Goal: Navigation & Orientation: Find specific page/section

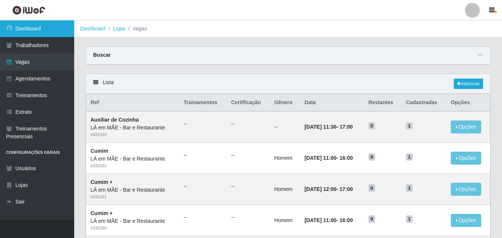
click at [49, 27] on link "Dashboard" at bounding box center [37, 28] width 74 height 17
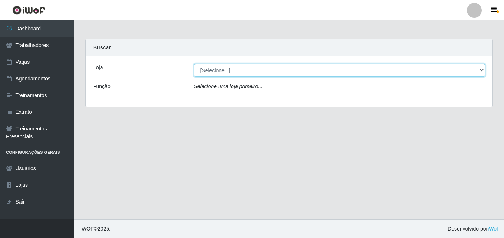
click at [206, 69] on select "[Selecione...] LÁ em MÃE - Bar e Restaurante" at bounding box center [339, 70] width 291 height 13
select select "265"
click at [194, 64] on select "[Selecione...] LÁ em MÃE - Bar e Restaurante" at bounding box center [339, 70] width 291 height 13
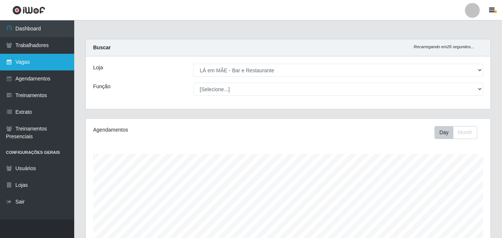
click at [33, 63] on link "Vagas" at bounding box center [37, 62] width 74 height 17
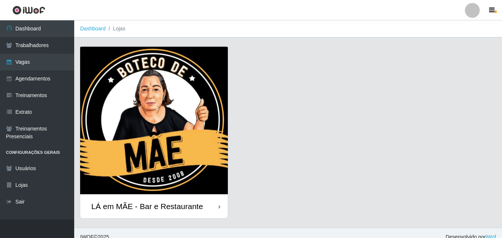
click at [166, 208] on div "LÁ em MÃE - Bar e Restaurante" at bounding box center [147, 206] width 112 height 9
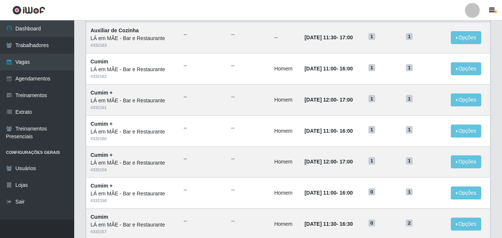
scroll to position [111, 0]
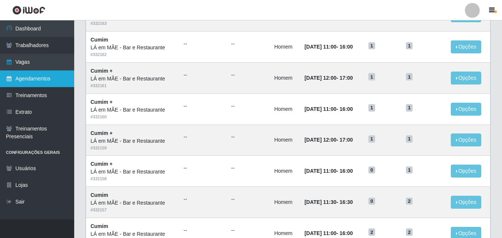
click at [36, 77] on link "Agendamentos" at bounding box center [37, 79] width 74 height 17
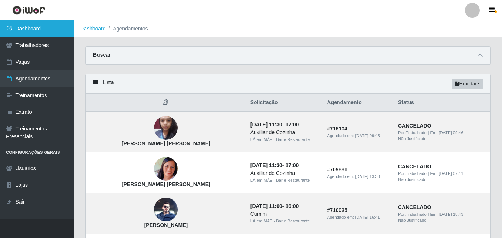
click at [40, 31] on link "Dashboard" at bounding box center [37, 28] width 74 height 17
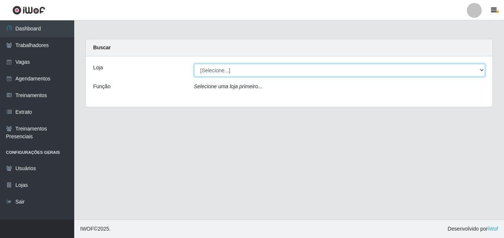
click at [221, 72] on select "[Selecione...] LÁ em MÃE - Bar e Restaurante" at bounding box center [339, 70] width 291 height 13
select select "265"
click at [194, 64] on select "[Selecione...] LÁ em MÃE - Bar e Restaurante" at bounding box center [339, 70] width 291 height 13
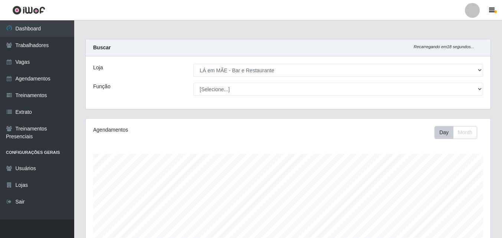
click at [292, 37] on main "Carregando... Buscar Recarregando em 18 segundos... Loja [Selecione...] LÁ em M…" at bounding box center [288, 181] width 428 height 322
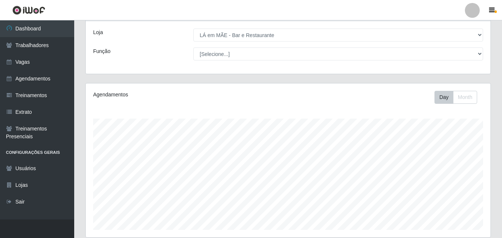
scroll to position [122, 0]
